Goal: Task Accomplishment & Management: Use online tool/utility

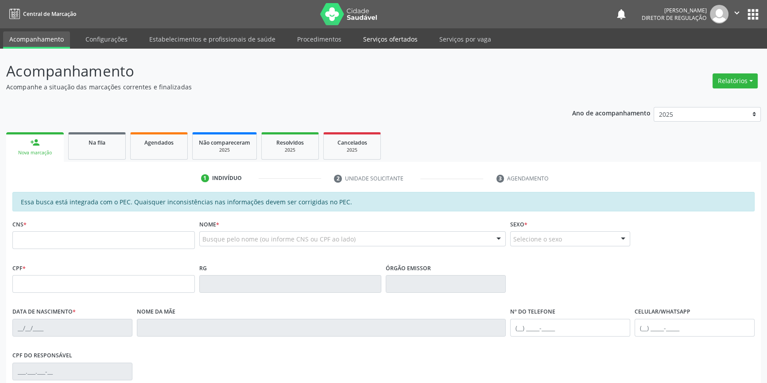
click at [381, 37] on link "Serviços ofertados" at bounding box center [390, 38] width 67 height 15
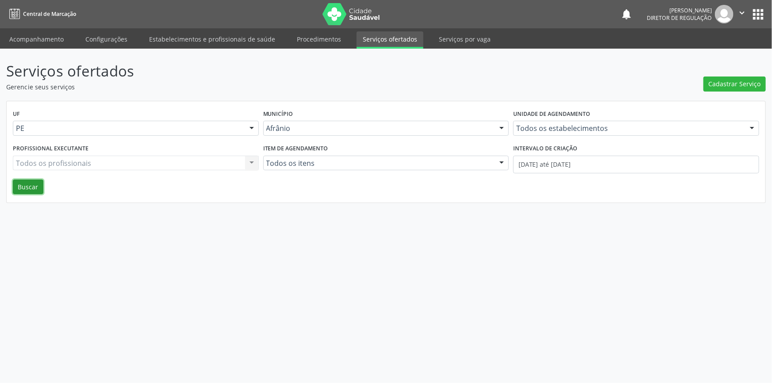
click at [33, 183] on button "Buscar" at bounding box center [28, 187] width 31 height 15
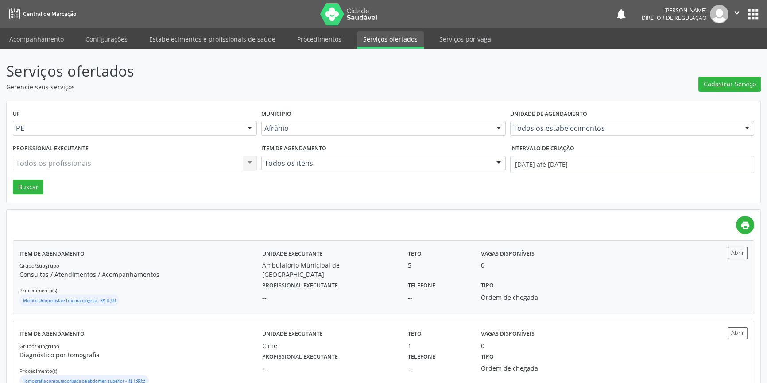
click at [124, 273] on p "Consultas / Atendimentos / Acompanhamentos" at bounding box center [140, 274] width 243 height 9
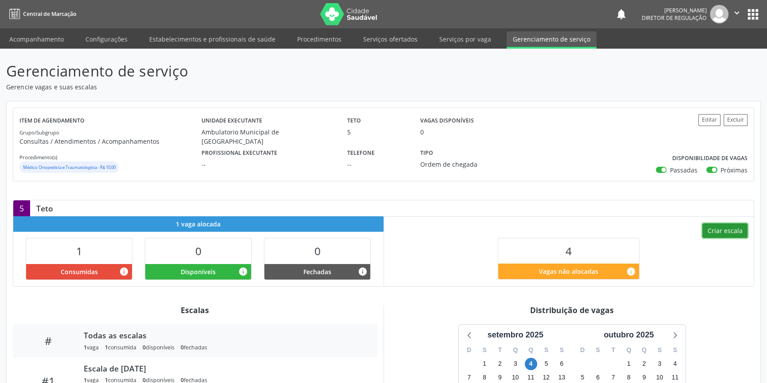
click at [738, 226] on button "Criar escala" at bounding box center [724, 231] width 45 height 15
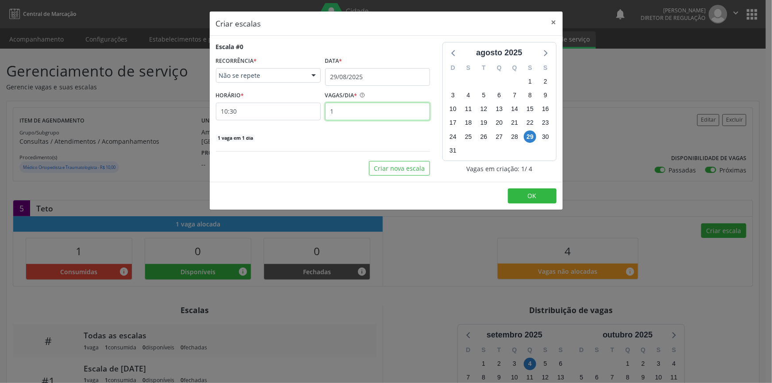
drag, startPoint x: 366, startPoint y: 110, endPoint x: 244, endPoint y: 100, distance: 122.6
click at [288, 109] on div "HORÁRIO * 10:30 VAGAS/DIA * 1" at bounding box center [323, 104] width 219 height 31
type input "4"
click at [235, 113] on input "10:30" at bounding box center [268, 112] width 105 height 18
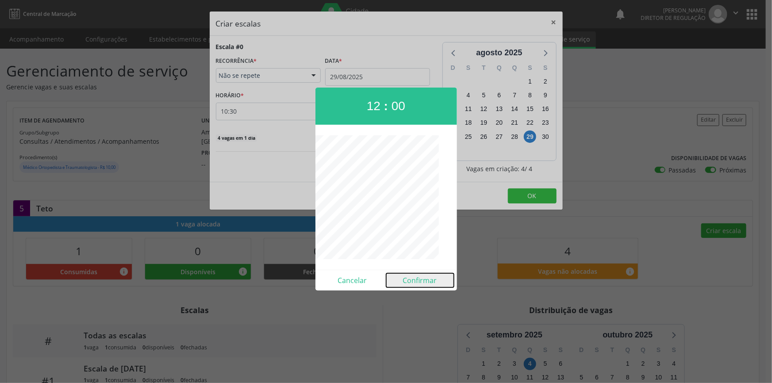
click at [414, 279] on button "Confirmar" at bounding box center [420, 281] width 68 height 14
type input "12:00"
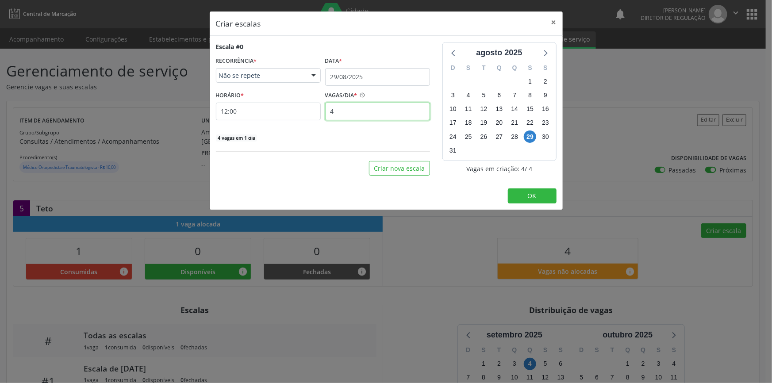
click at [355, 112] on input "4" at bounding box center [377, 112] width 105 height 18
click at [359, 77] on input "29/08/2025" at bounding box center [377, 77] width 105 height 18
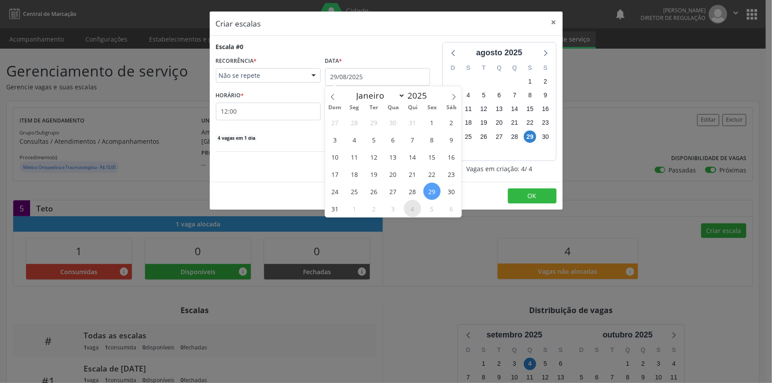
click at [412, 209] on span "4" at bounding box center [412, 208] width 17 height 17
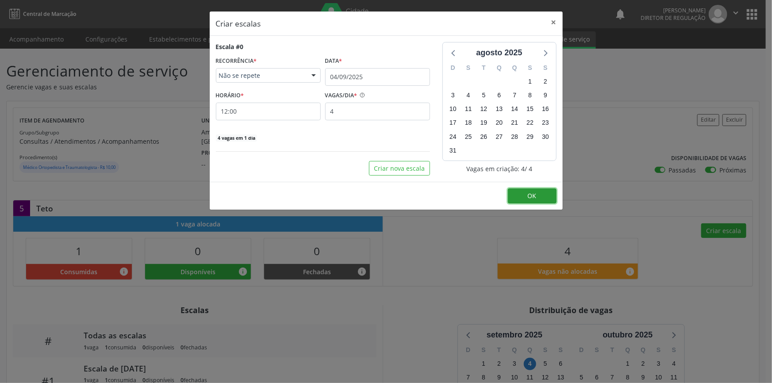
click at [530, 197] on span "OK" at bounding box center [532, 196] width 9 height 8
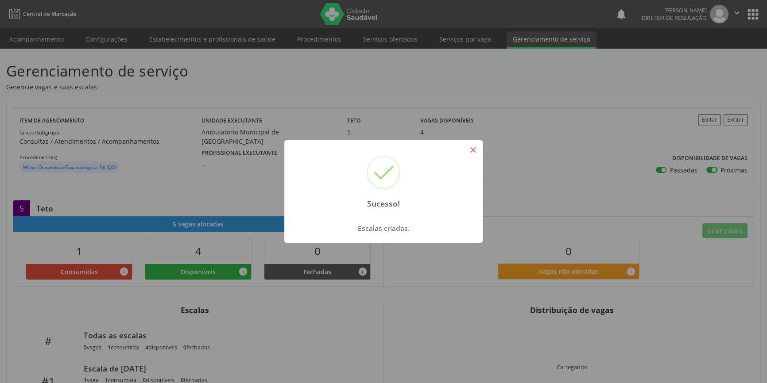
click at [466, 154] on button "×" at bounding box center [472, 150] width 15 height 15
